Goal: Transaction & Acquisition: Book appointment/travel/reservation

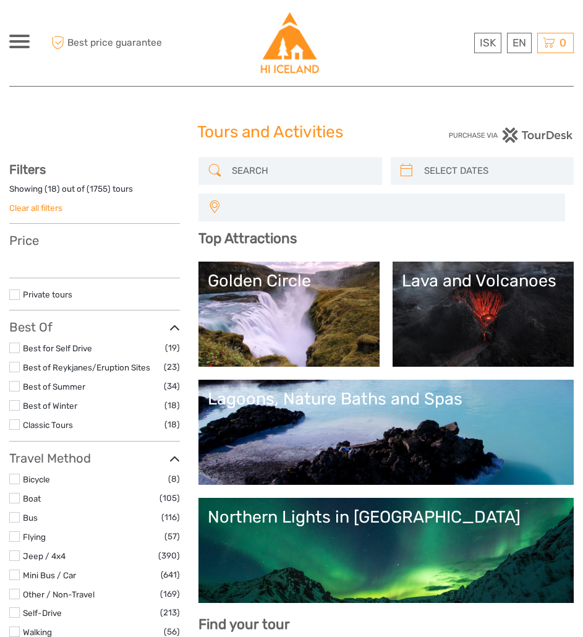
select select
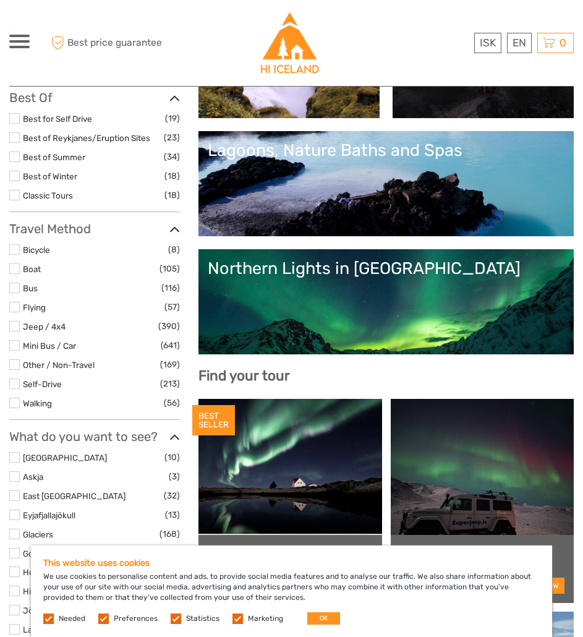
scroll to position [371, 0]
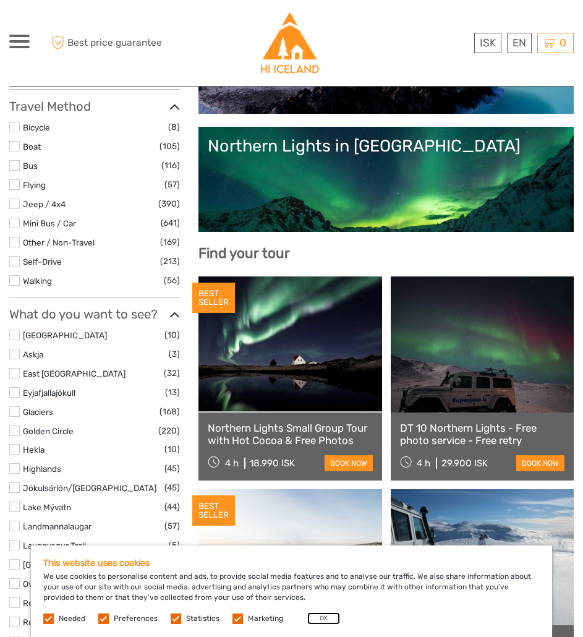
click at [320, 621] on button "OK" at bounding box center [323, 618] width 33 height 12
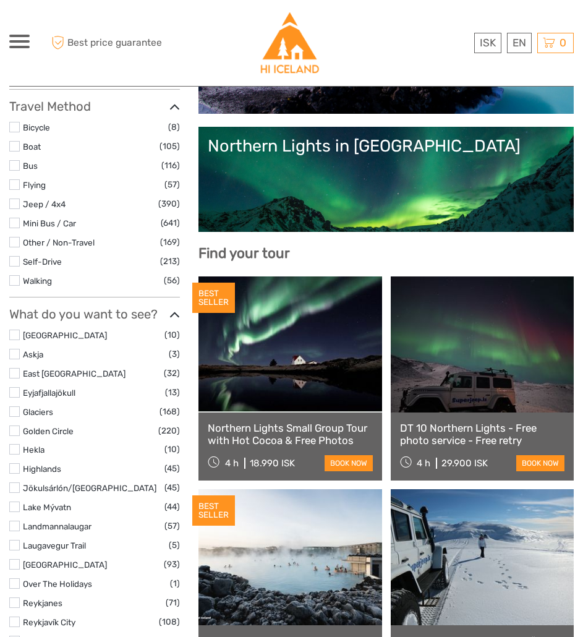
scroll to position [433, 0]
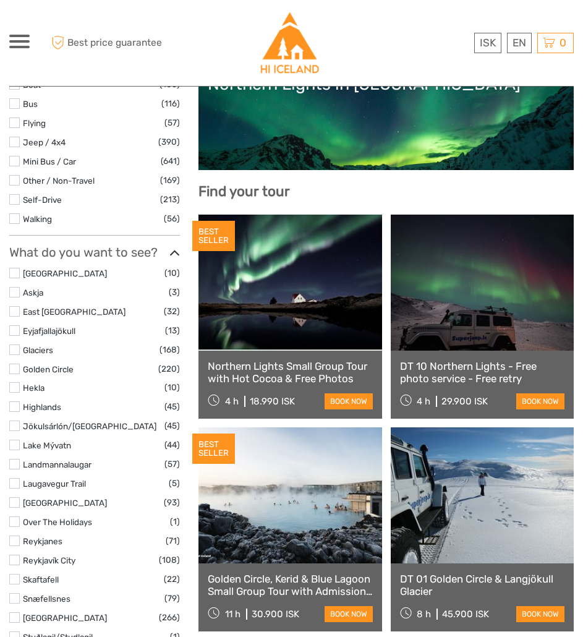
click at [15, 617] on label at bounding box center [14, 617] width 11 height 11
click at [0, 0] on input "checkbox" at bounding box center [0, 0] width 0 height 0
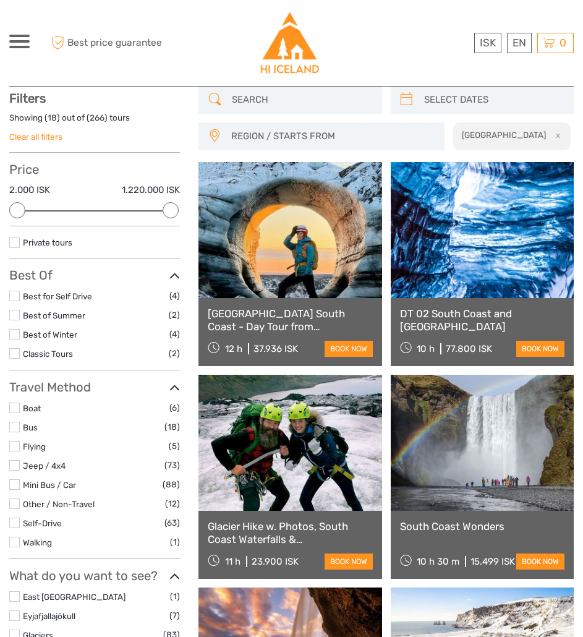
scroll to position [70, 0]
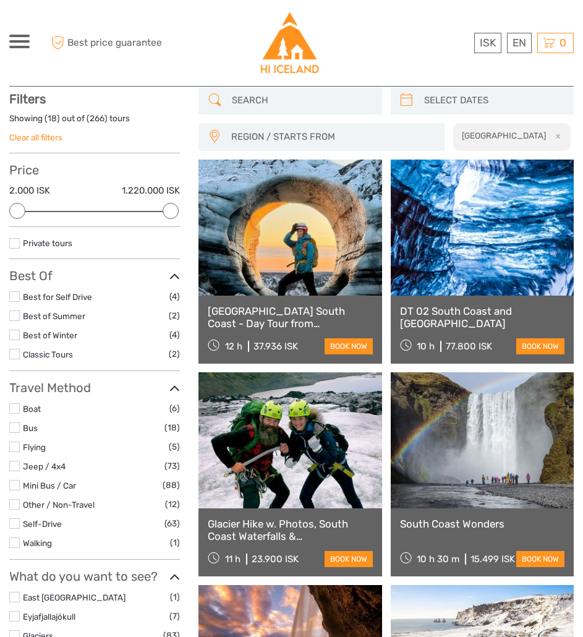
click at [339, 124] on div "REGION / STARTS FROM [GEOGRAPHIC_DATA] East North Northeast [GEOGRAPHIC_DATA] /…" at bounding box center [321, 137] width 246 height 28
click at [341, 128] on span "REGION / STARTS FROM" at bounding box center [332, 137] width 213 height 20
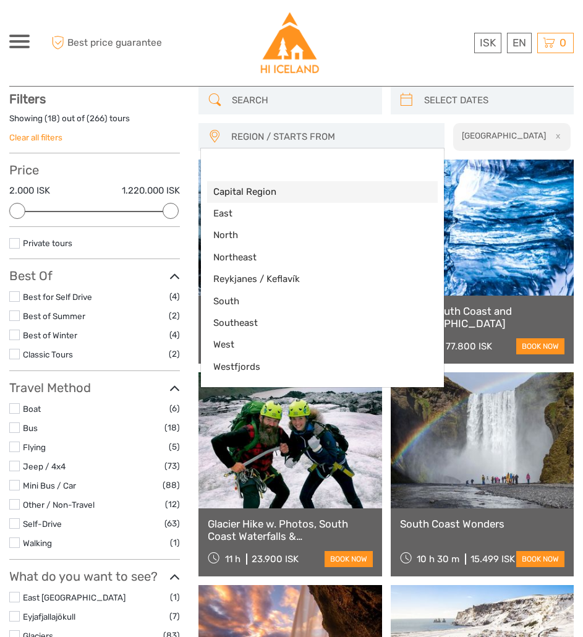
click at [276, 190] on span "Capital Region" at bounding box center [311, 191] width 197 height 13
select select "Capital Region"
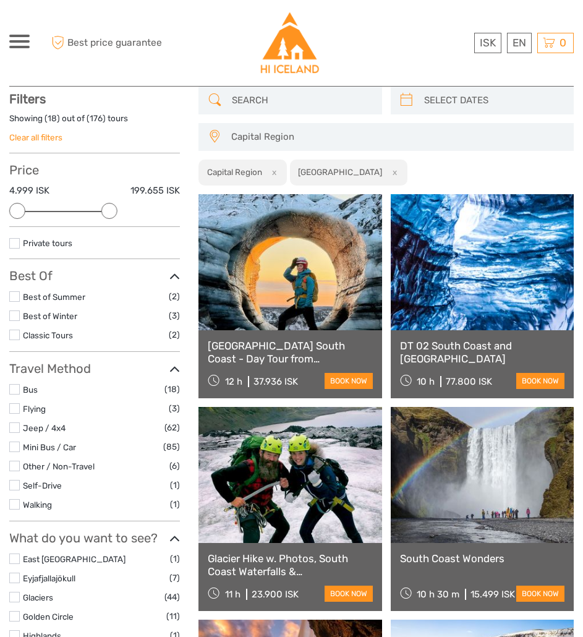
drag, startPoint x: 169, startPoint y: 210, endPoint x: 106, endPoint y: 211, distance: 63.7
click at [106, 211] on div at bounding box center [109, 211] width 16 height 16
